Goal: Task Accomplishment & Management: Use online tool/utility

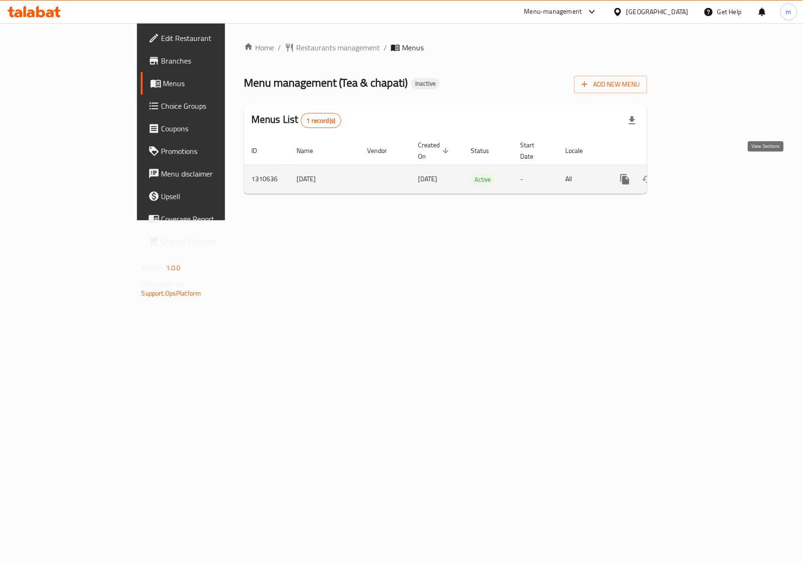
click at [704, 168] on link "enhanced table" at bounding box center [692, 179] width 23 height 23
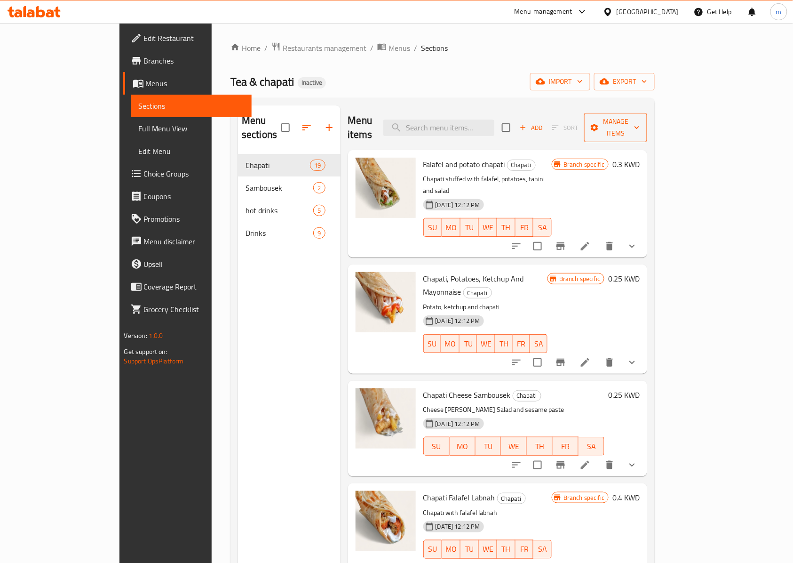
click at [640, 125] on span "Manage items" at bounding box center [616, 128] width 48 height 24
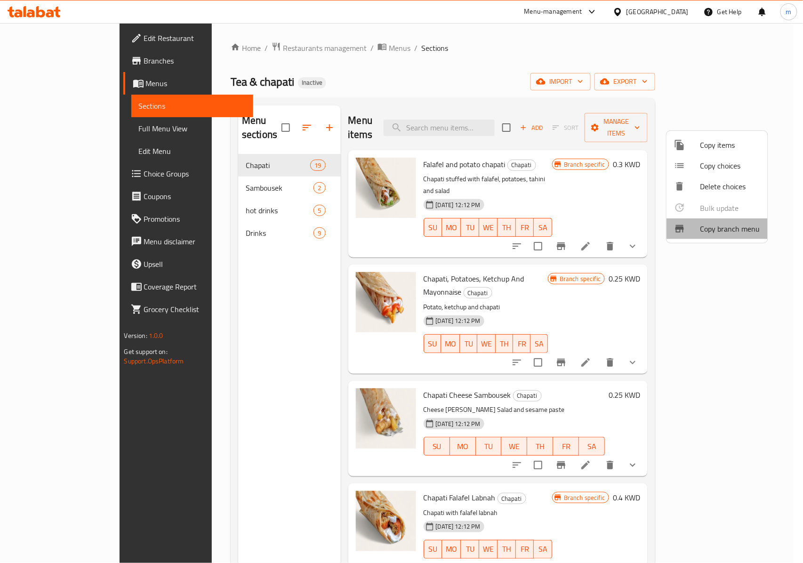
click at [732, 231] on span "Copy branch menu" at bounding box center [730, 228] width 60 height 11
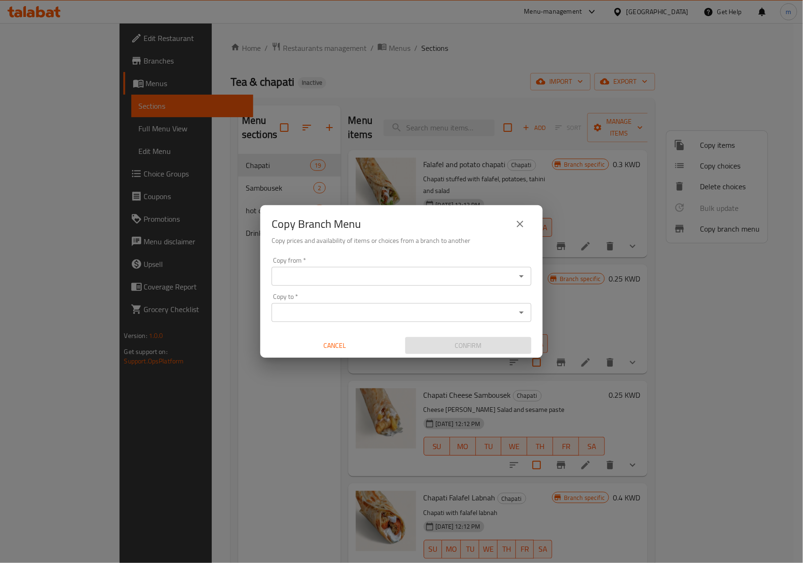
click at [379, 272] on input "Copy from   *" at bounding box center [393, 276] width 239 height 13
drag, startPoint x: 466, startPoint y: 281, endPoint x: 462, endPoint y: 285, distance: 5.7
click at [467, 281] on input "Copy from   *" at bounding box center [393, 276] width 239 height 13
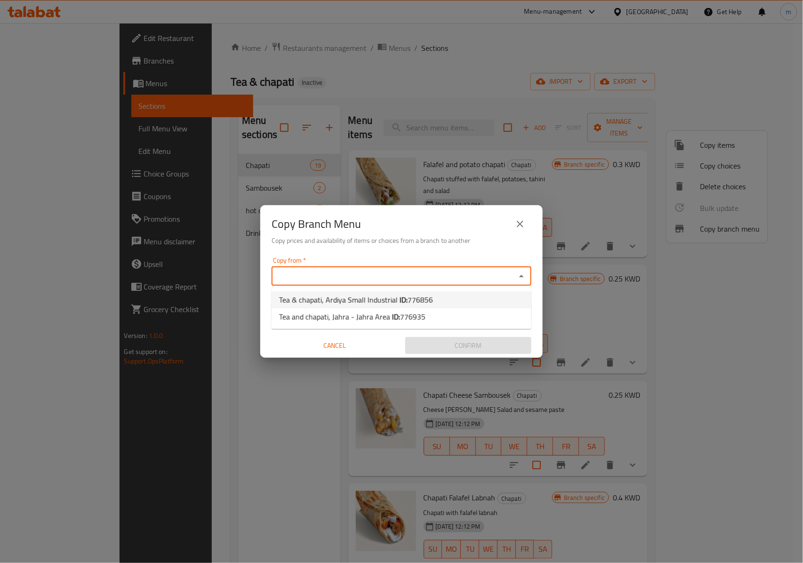
drag, startPoint x: 427, startPoint y: 301, endPoint x: 427, endPoint y: 310, distance: 8.5
click at [427, 302] on span "776856" at bounding box center [420, 300] width 25 height 14
type input "Tea & chapati, Ardiya Small Industrial"
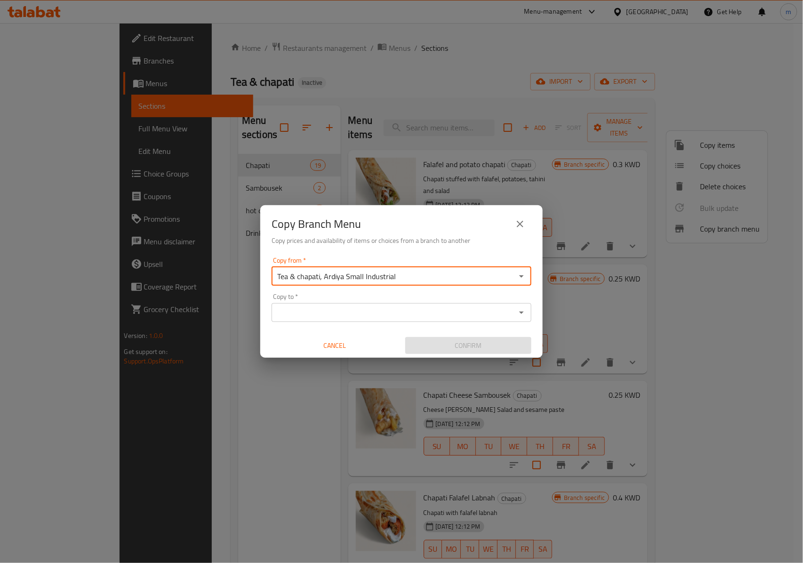
click at [408, 317] on input "Copy to   *" at bounding box center [393, 312] width 239 height 13
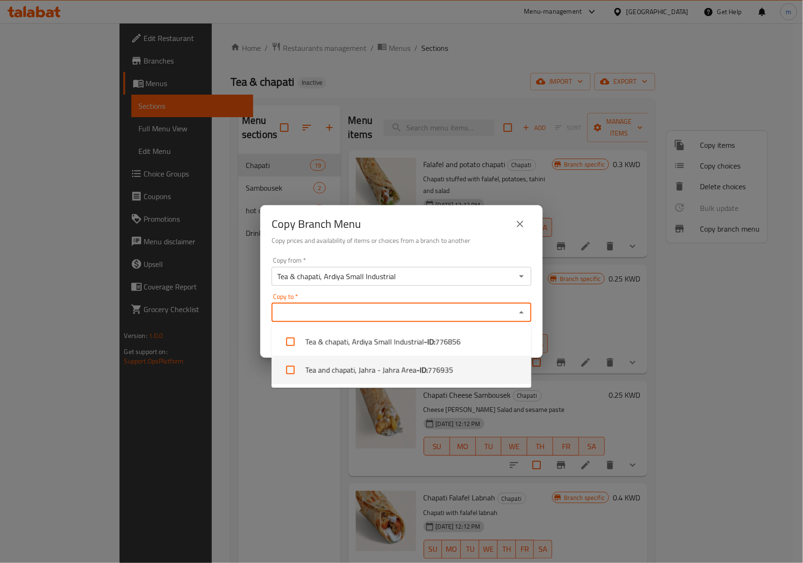
drag, startPoint x: 442, startPoint y: 374, endPoint x: 455, endPoint y: 365, distance: 14.9
click at [441, 374] on span "776935" at bounding box center [440, 369] width 25 height 11
checkbox input "true"
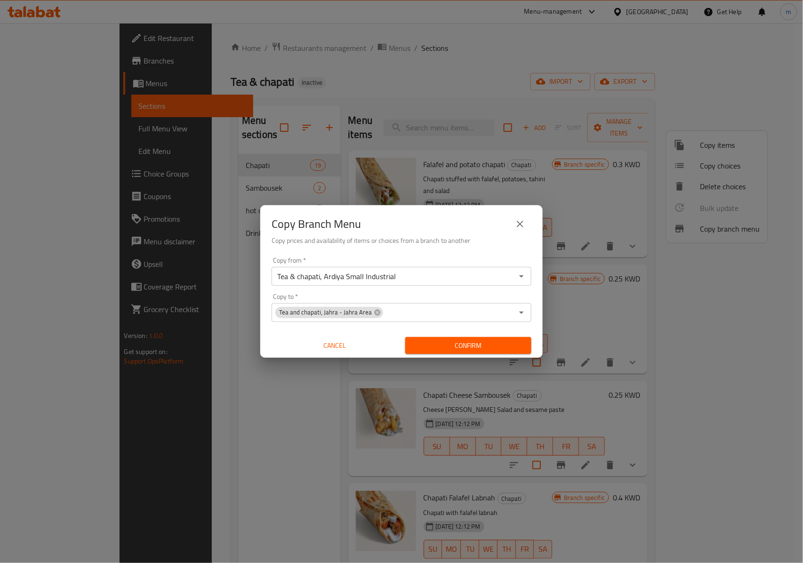
click at [531, 294] on div "Copy from   * Tea & chapati, Ardiya Small Industrial Copy from * Copy to   * Te…" at bounding box center [401, 305] width 282 height 105
click at [482, 347] on span "Confirm" at bounding box center [468, 346] width 111 height 12
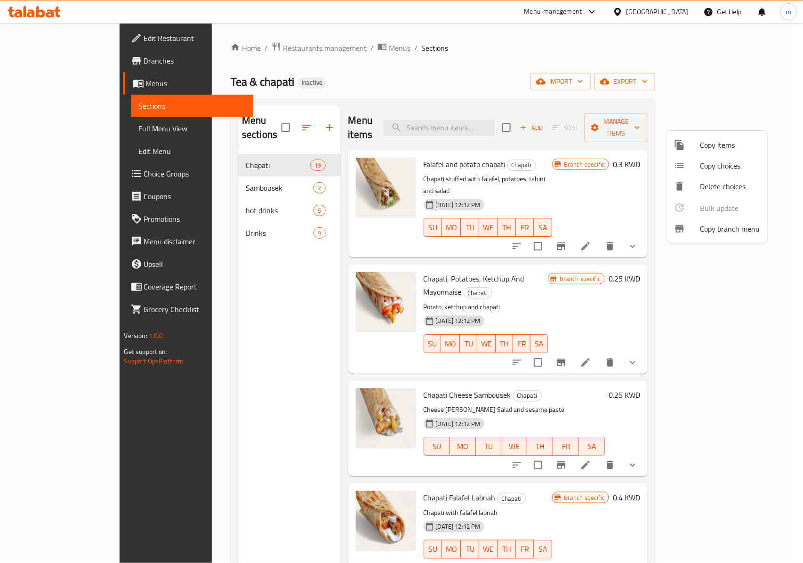
click at [600, 49] on div at bounding box center [401, 281] width 803 height 563
